Goal: Task Accomplishment & Management: Use online tool/utility

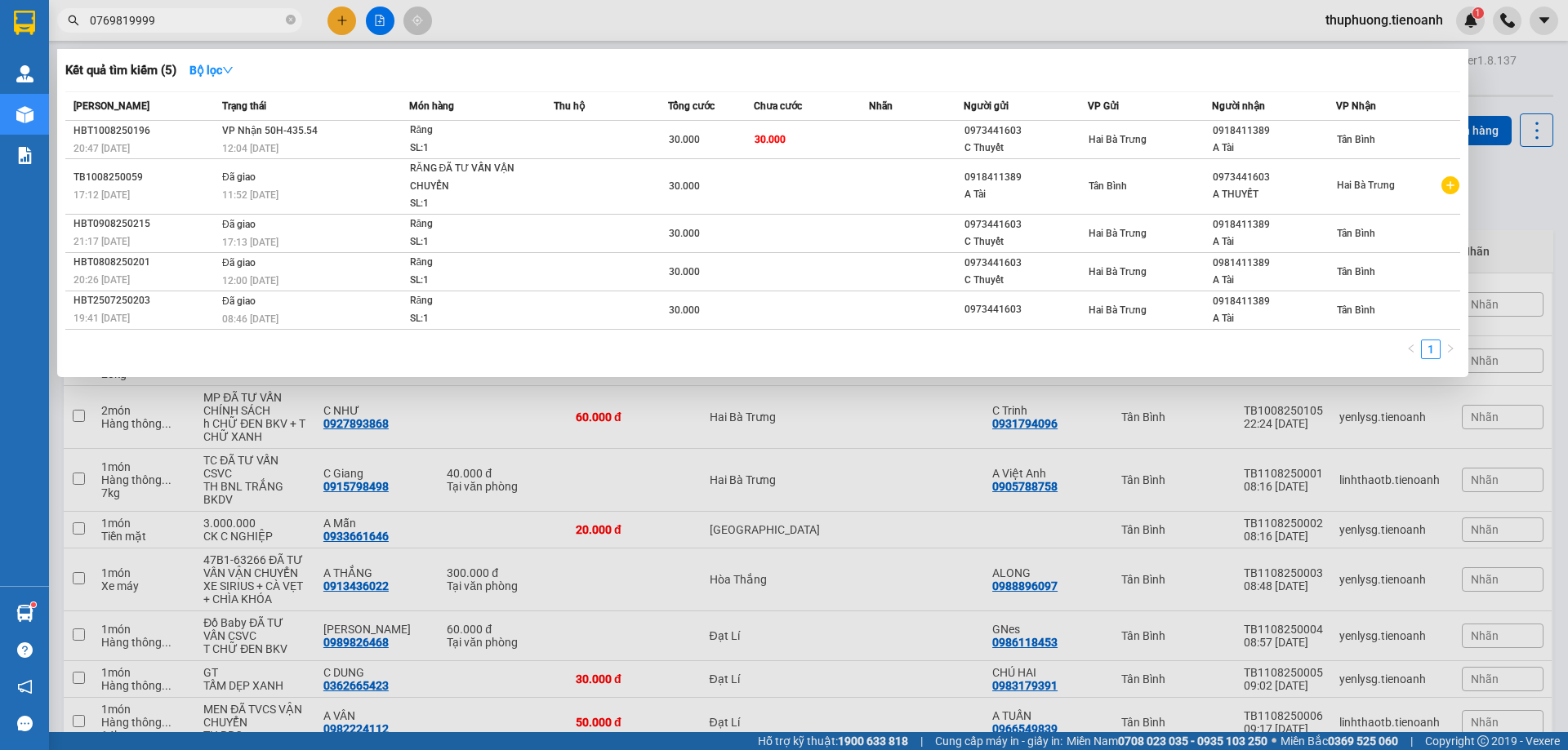
click at [241, 16] on input "0769819999" at bounding box center [186, 20] width 193 height 18
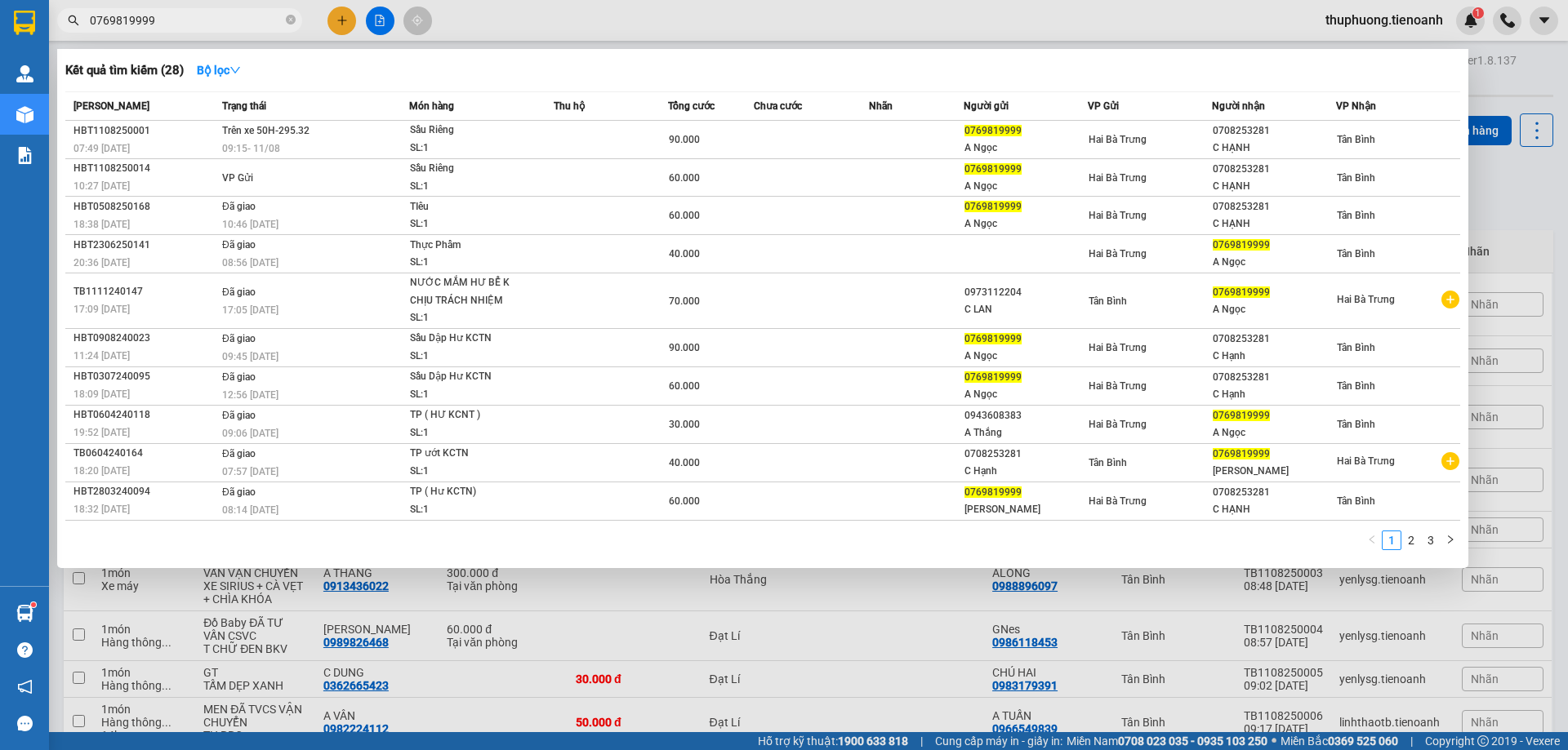
type input "0769819999"
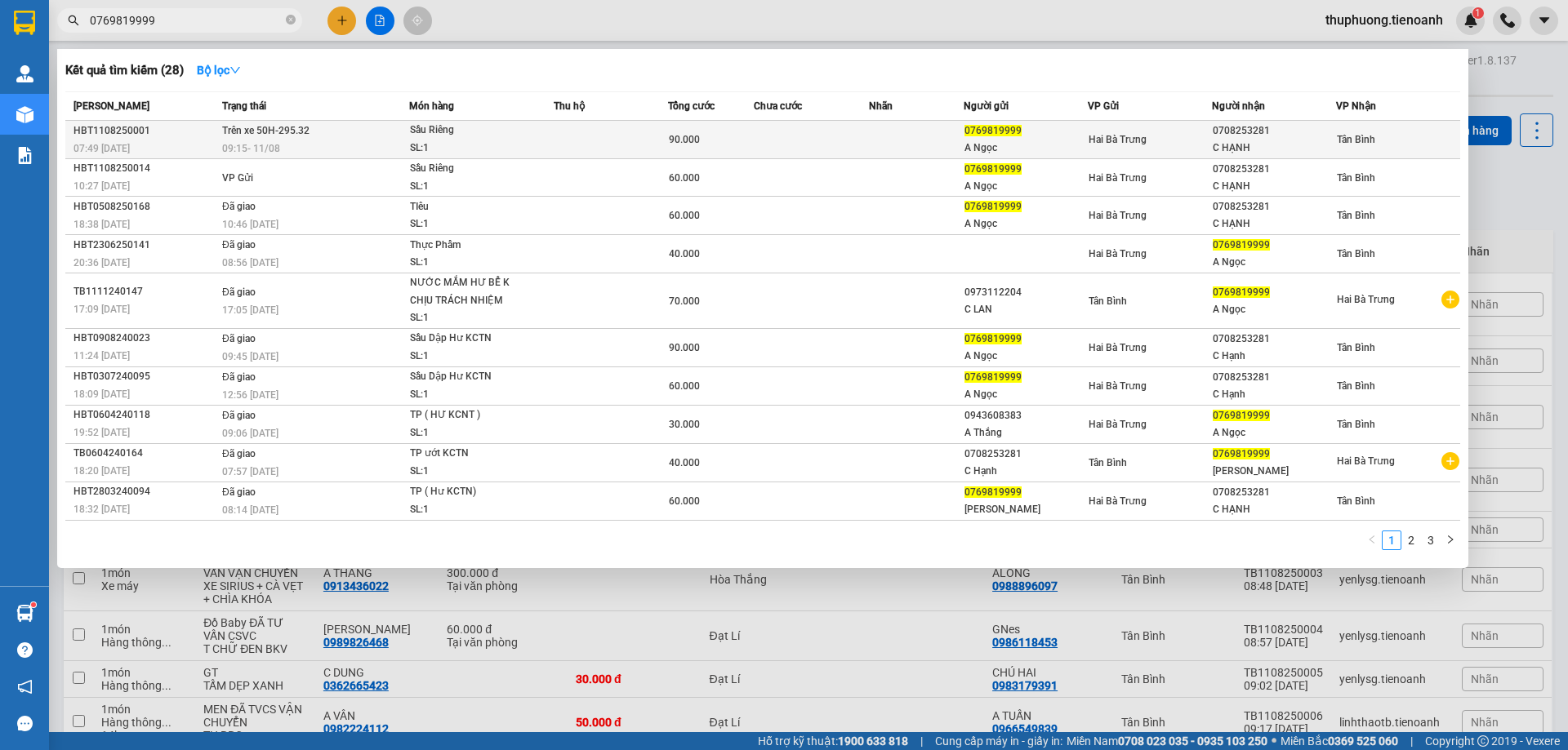
click at [354, 138] on td "Trên xe 50H-295.32 09:15 [DATE]" at bounding box center [313, 139] width 191 height 38
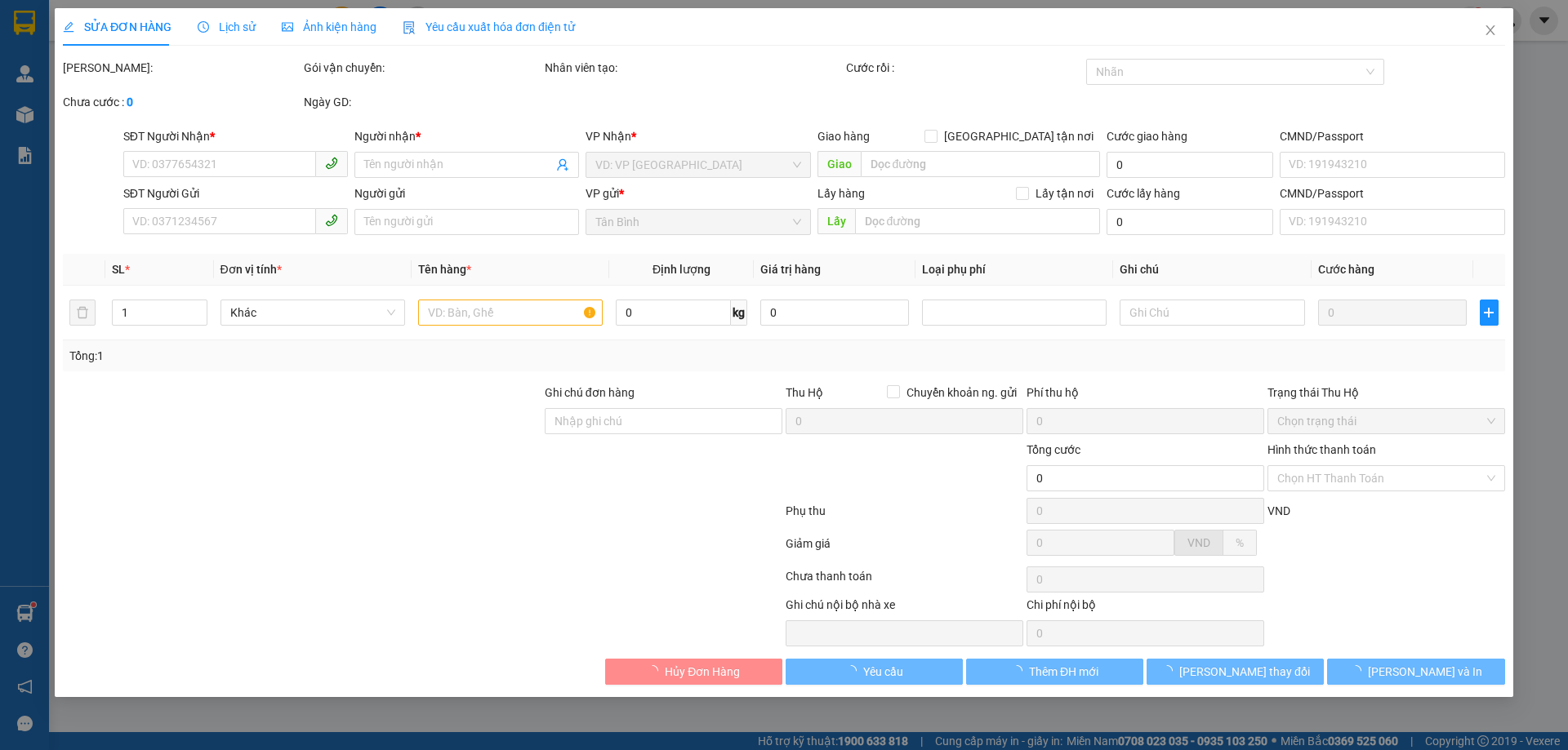
type input "0708253281"
type input "C HẠNH"
type input "0769819999"
type input "A Ngọc"
type input "90.000"
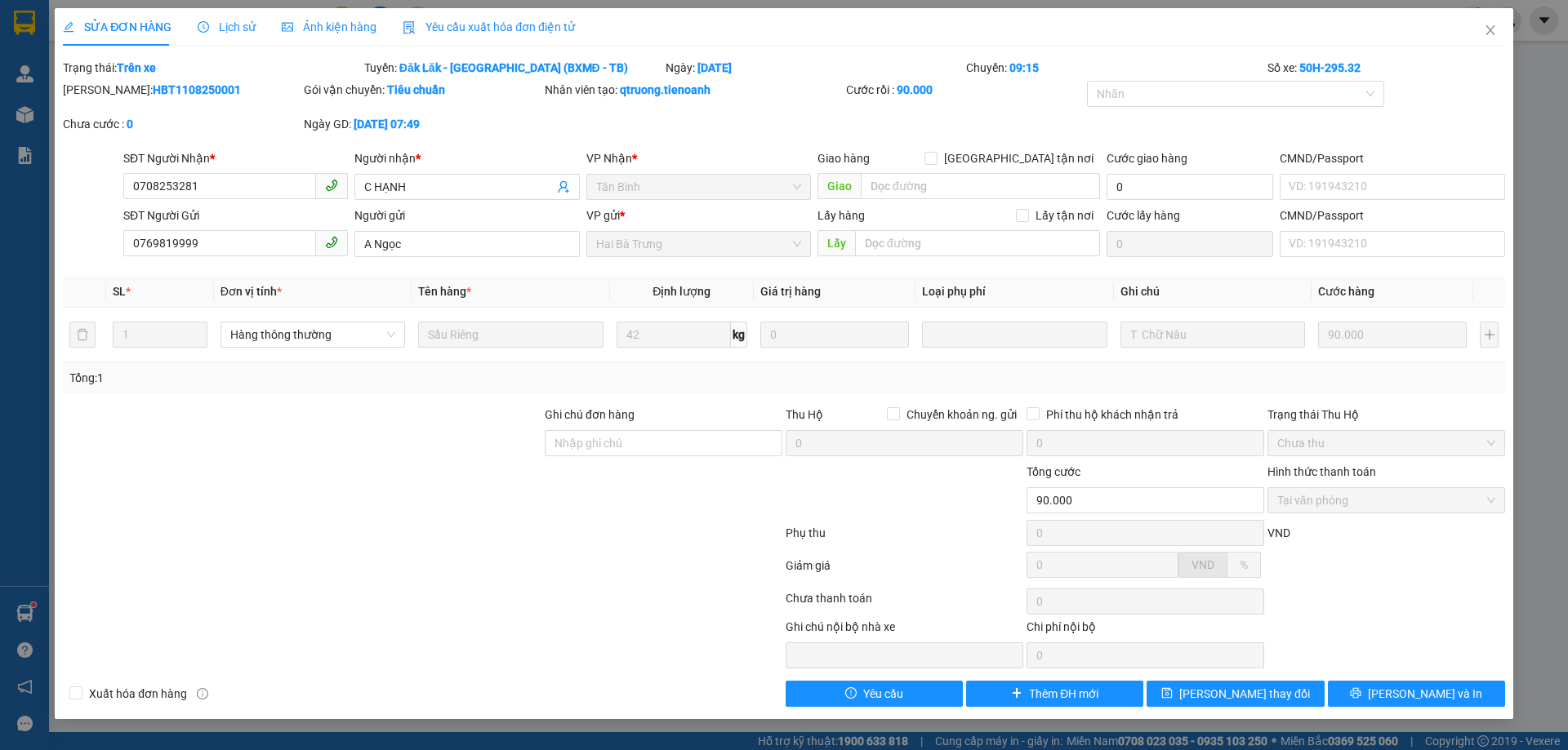
click at [464, 527] on div at bounding box center [422, 535] width 723 height 32
click at [1499, 35] on span "Close" at bounding box center [1490, 30] width 46 height 46
